Goal: Find specific page/section: Find specific page/section

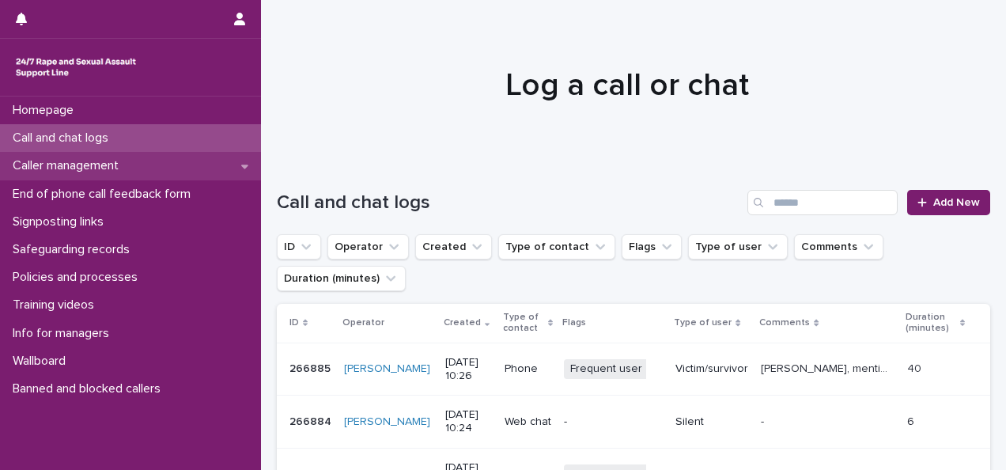
click at [78, 169] on p "Caller management" at bounding box center [68, 165] width 125 height 15
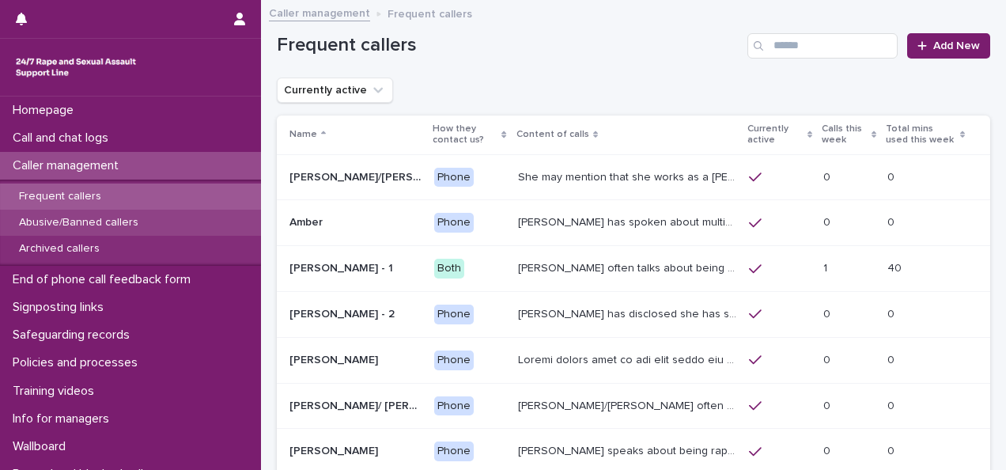
click at [82, 217] on p "Abusive/Banned callers" at bounding box center [78, 222] width 145 height 13
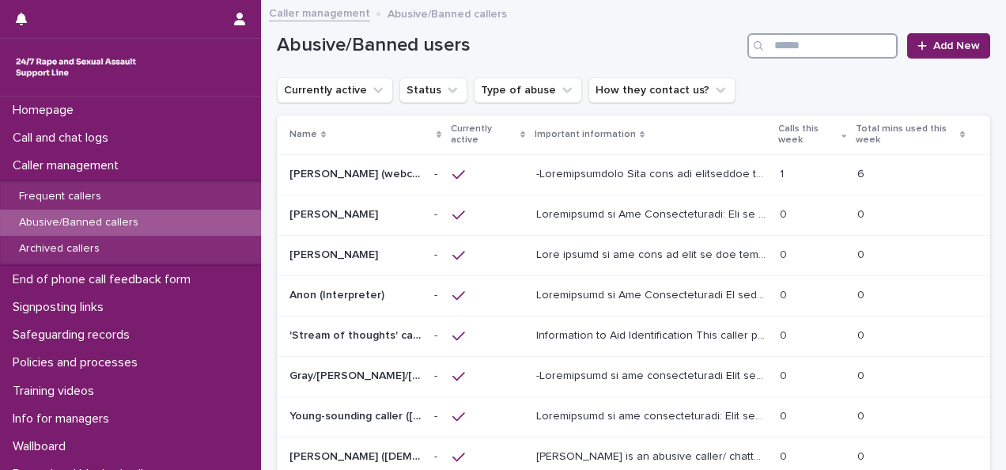
click at [784, 46] on input "Search" at bounding box center [822, 45] width 150 height 25
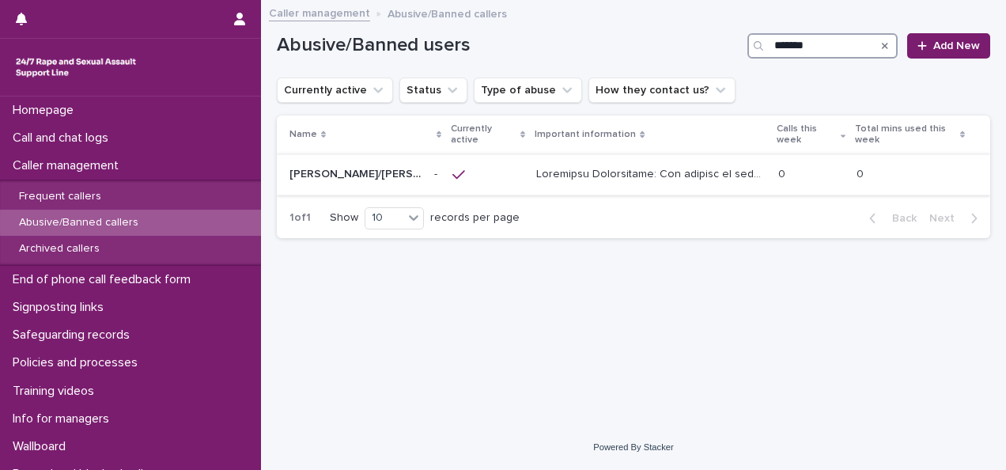
type input "*******"
click at [362, 181] on div "[PERSON_NAME]/[PERSON_NAME]/[PERSON_NAME]/[PERSON_NAME]/[PERSON_NAME]" at bounding box center [355, 174] width 132 height 26
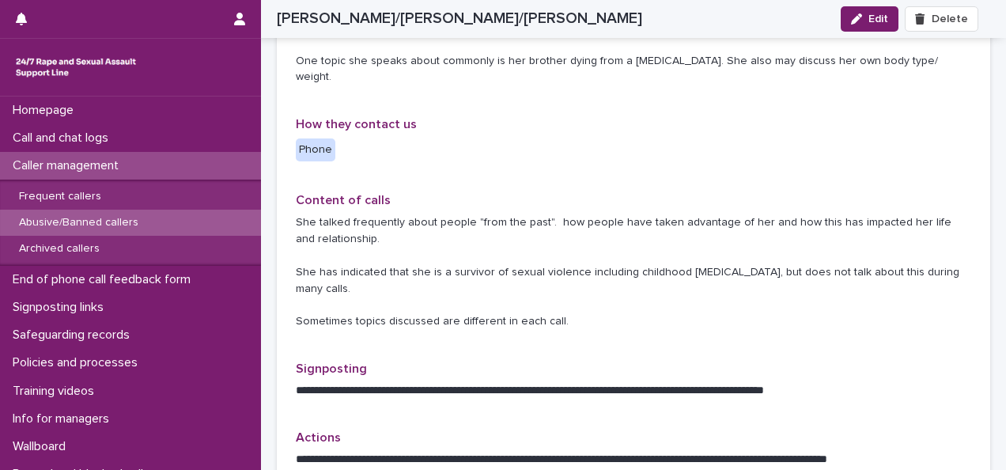
scroll to position [627, 0]
